Goal: Task Accomplishment & Management: Use online tool/utility

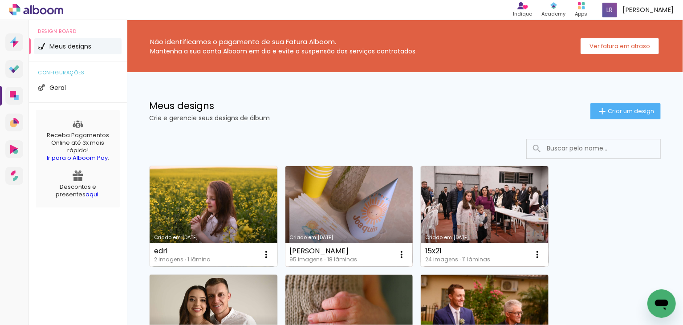
click at [310, 194] on link "Criado em [DATE]" at bounding box center [349, 216] width 128 height 101
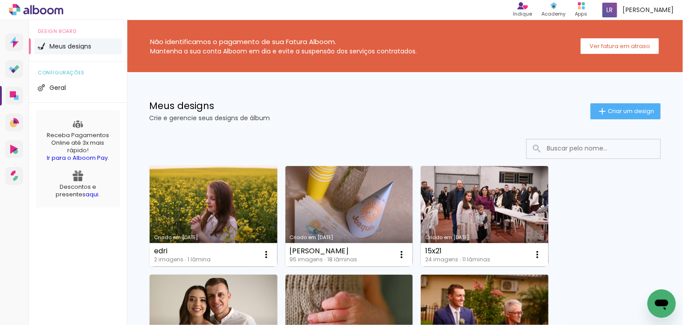
click at [0, 0] on neon-animated-pages "Confirmar Cancelar" at bounding box center [0, 0] width 0 height 0
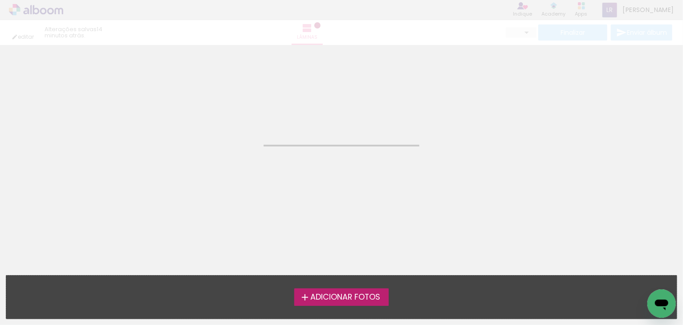
click at [310, 194] on neon-animated-pages "Confirmar Cancelar" at bounding box center [341, 185] width 683 height 280
